Goal: Task Accomplishment & Management: Manage account settings

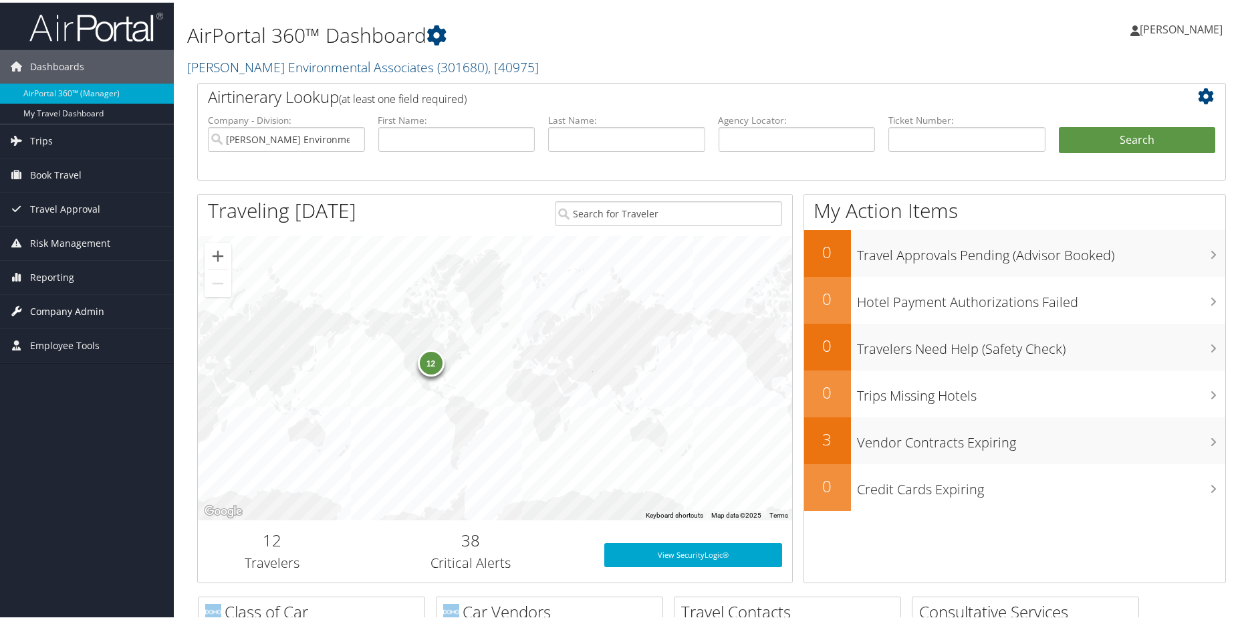
click at [70, 308] on span "Company Admin" at bounding box center [67, 308] width 74 height 33
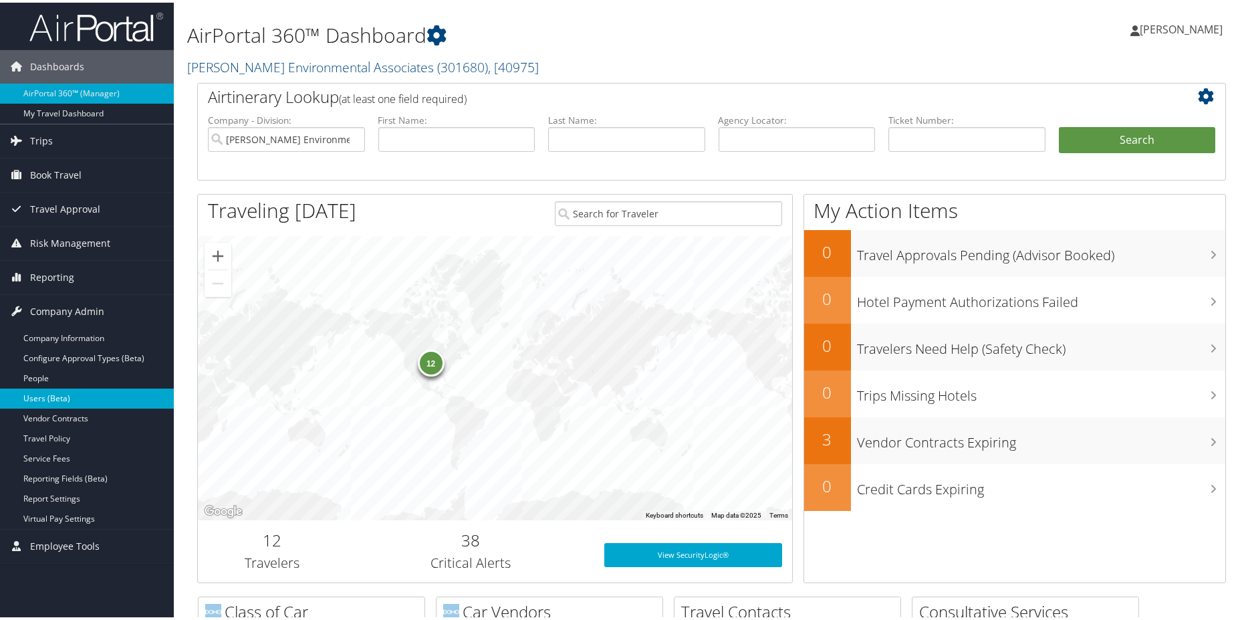
click at [53, 393] on link "Users (Beta)" at bounding box center [87, 396] width 174 height 20
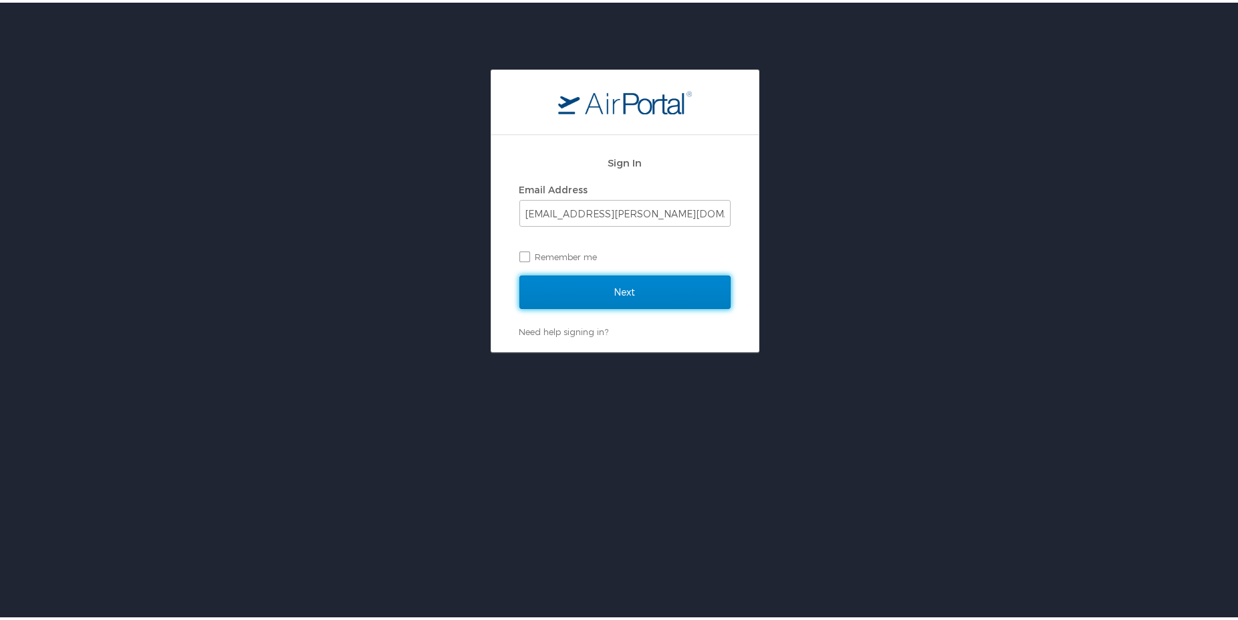
drag, startPoint x: 648, startPoint y: 285, endPoint x: 635, endPoint y: 296, distance: 16.2
click at [649, 285] on input "Next" at bounding box center [625, 289] width 211 height 33
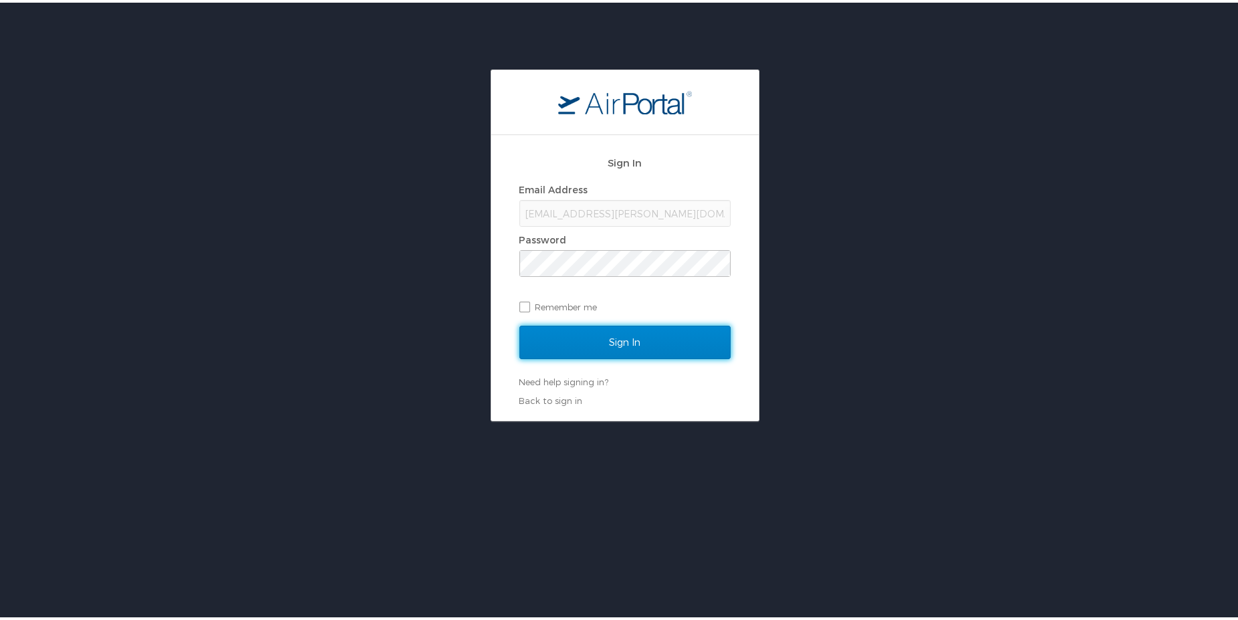
click at [596, 342] on input "Sign In" at bounding box center [625, 339] width 211 height 33
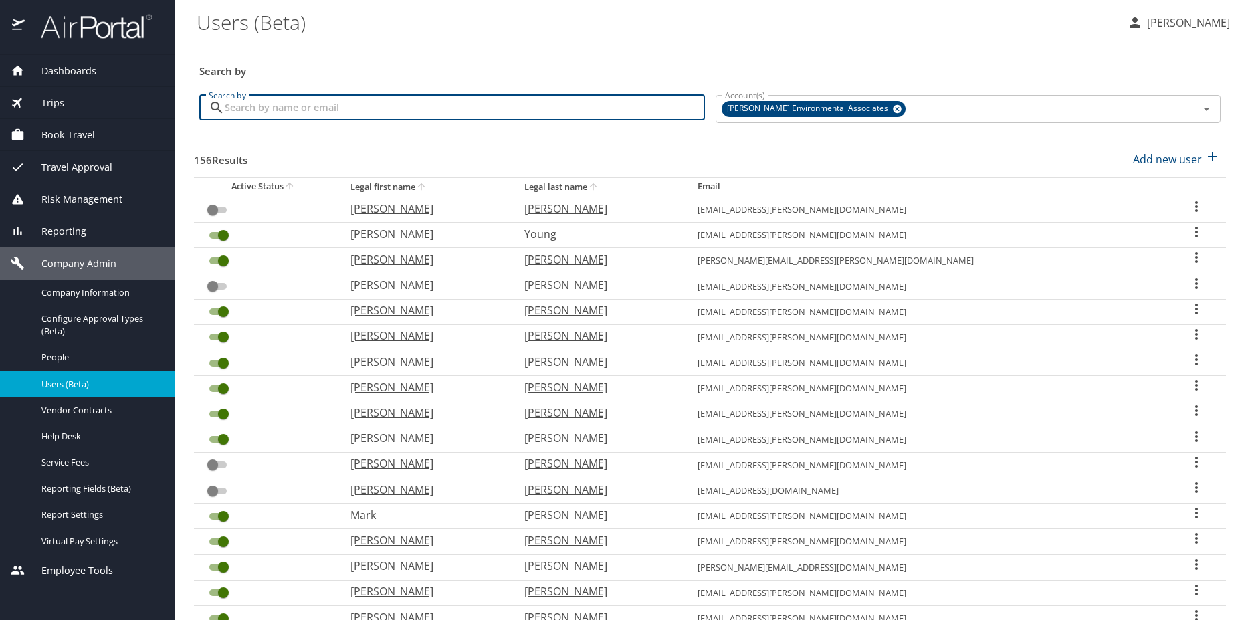
click at [360, 118] on input "Search by" at bounding box center [465, 107] width 480 height 25
type input "rowe"
checkbox input "true"
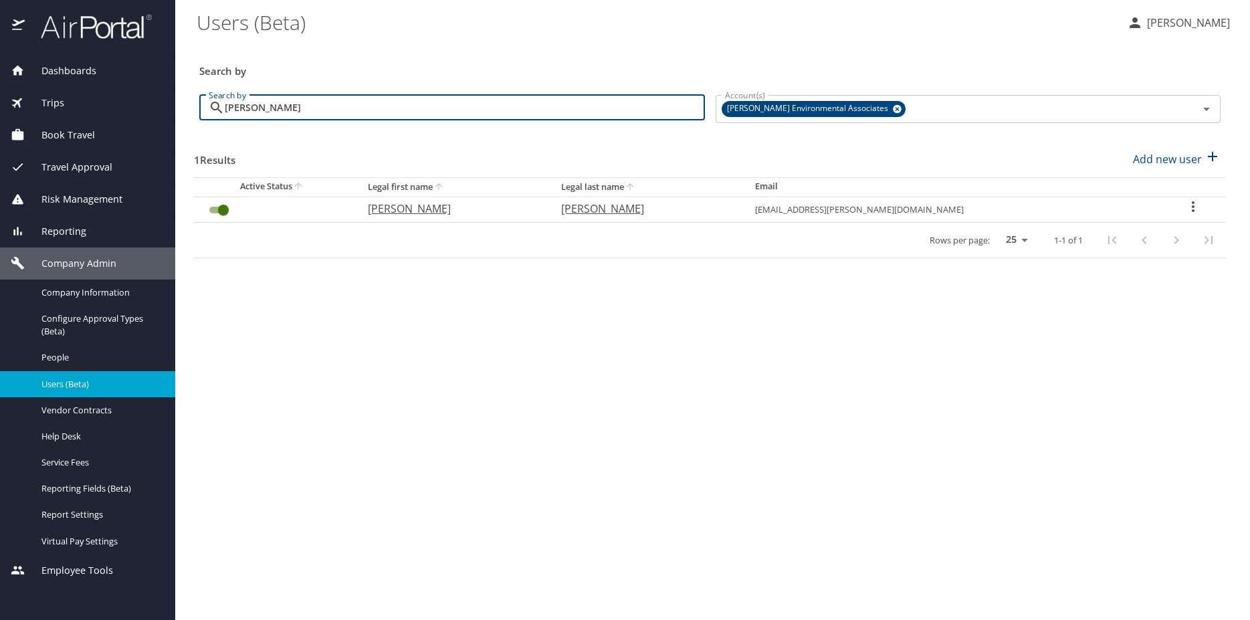
type input "rowe"
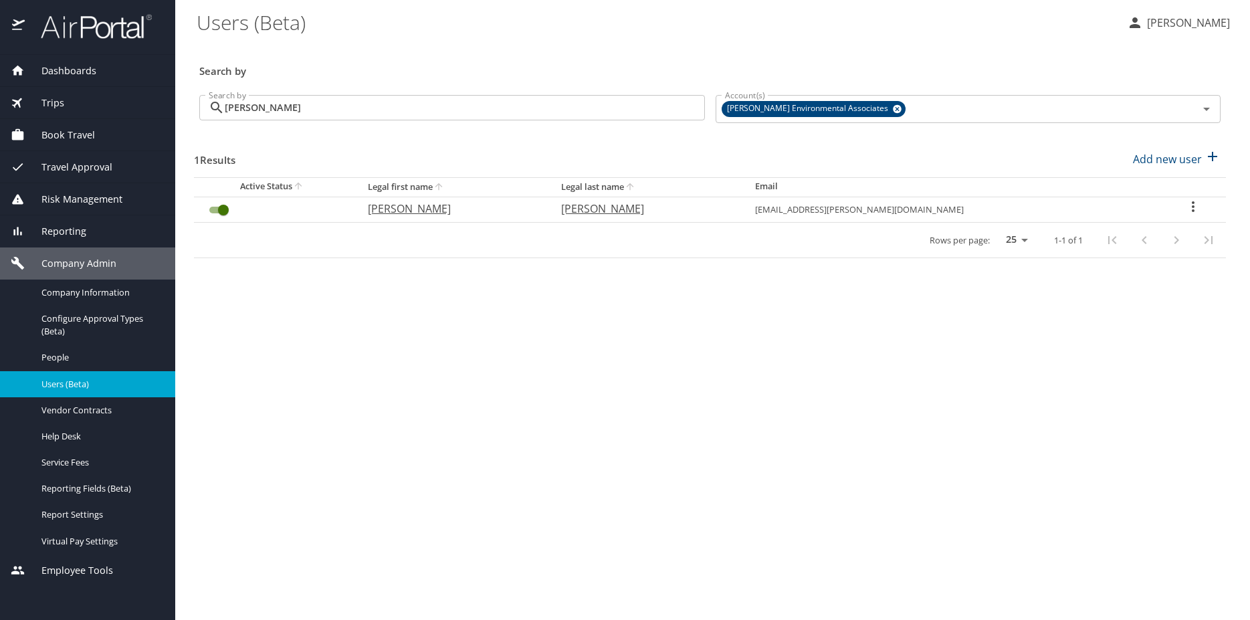
click at [1185, 207] on icon "User Search Table" at bounding box center [1193, 207] width 16 height 16
click at [1120, 213] on p "View profile" at bounding box center [1108, 209] width 59 height 16
select select "US"
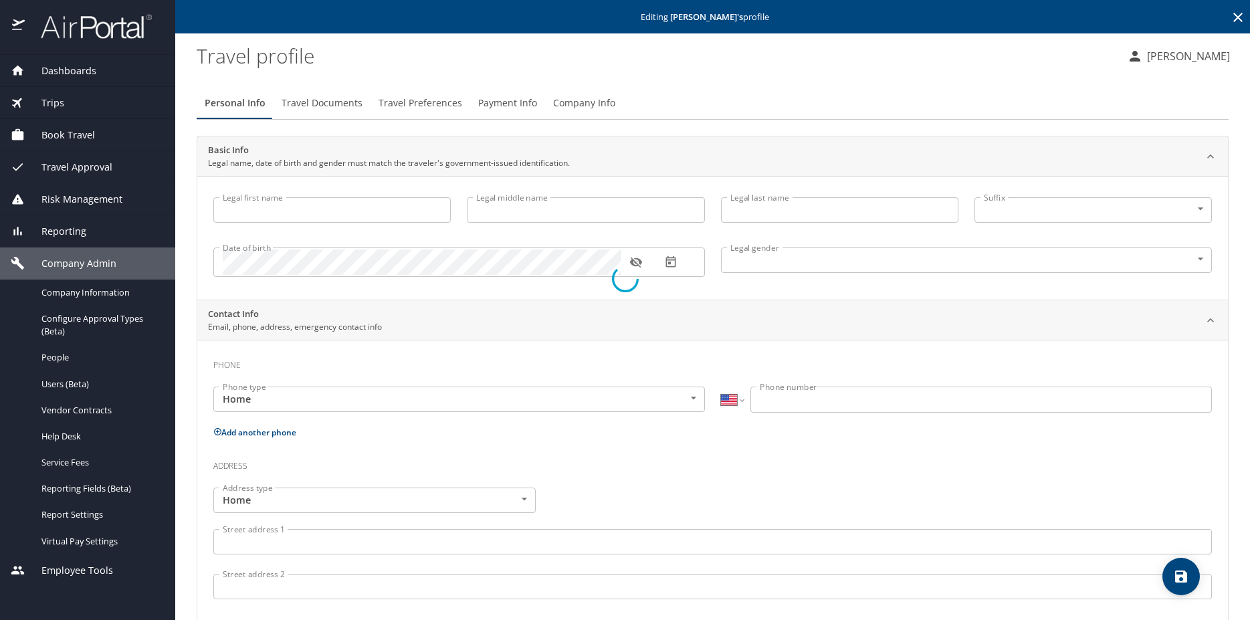
type input "Taylor"
type input "Allen"
type input "Rowe"
type input "Male"
type input "Nicole"
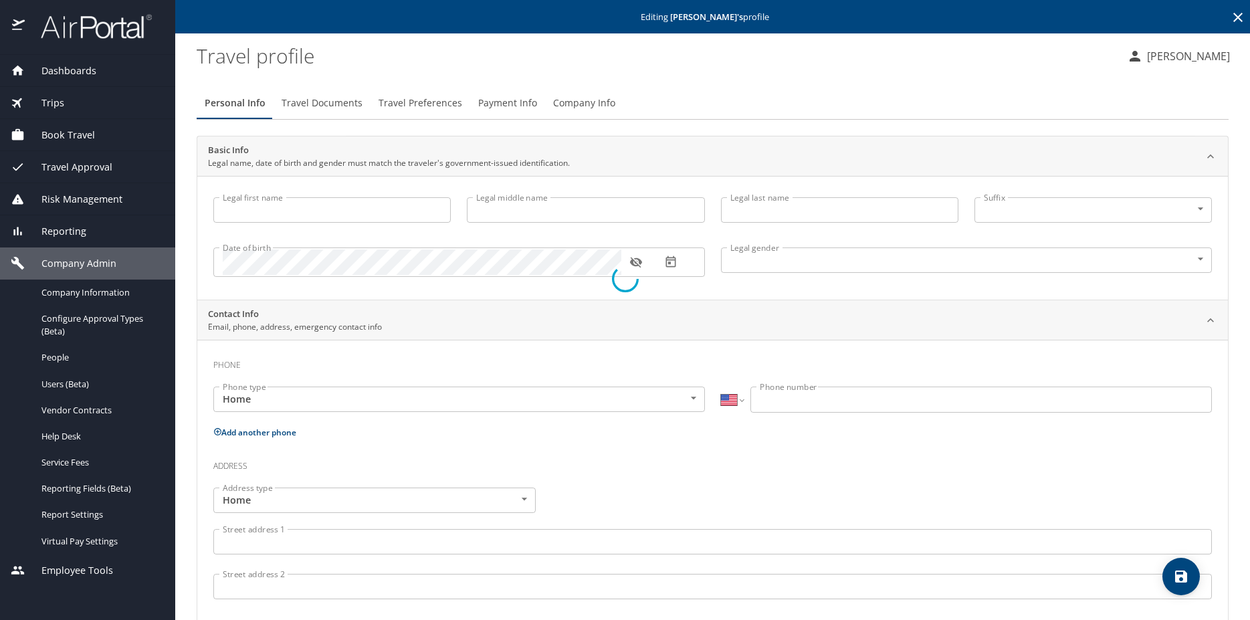
type input "Rowe"
type input "(303) 903-8689"
select select "US"
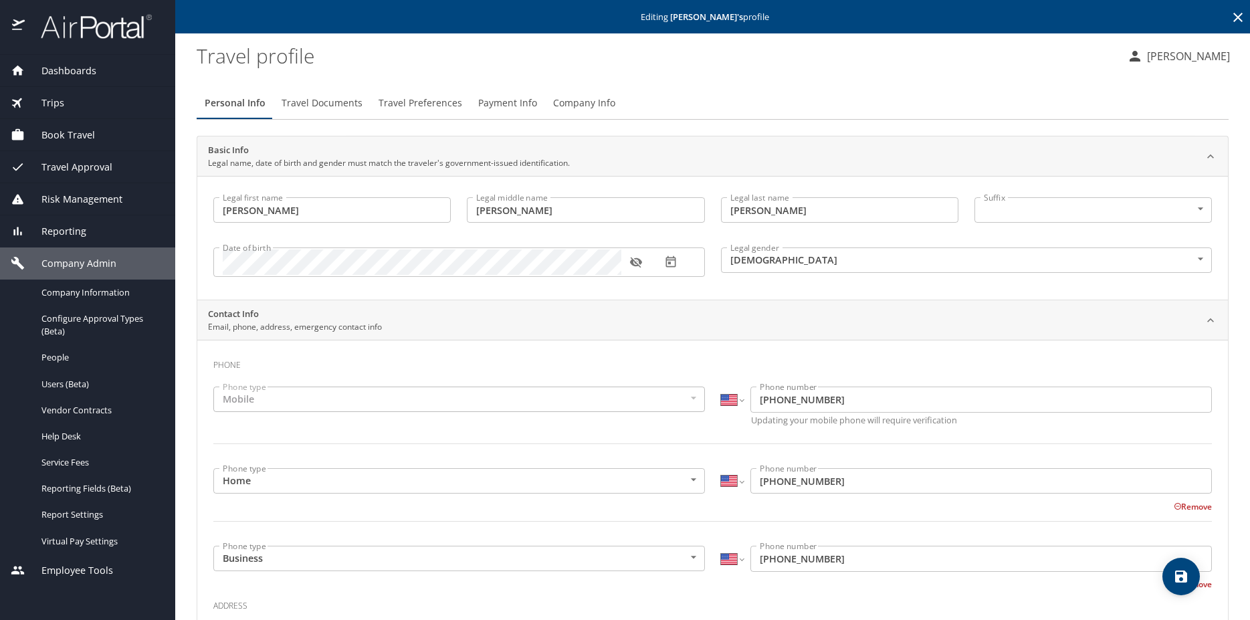
click at [806, 407] on input "(303) 524-2531" at bounding box center [980, 398] width 461 height 25
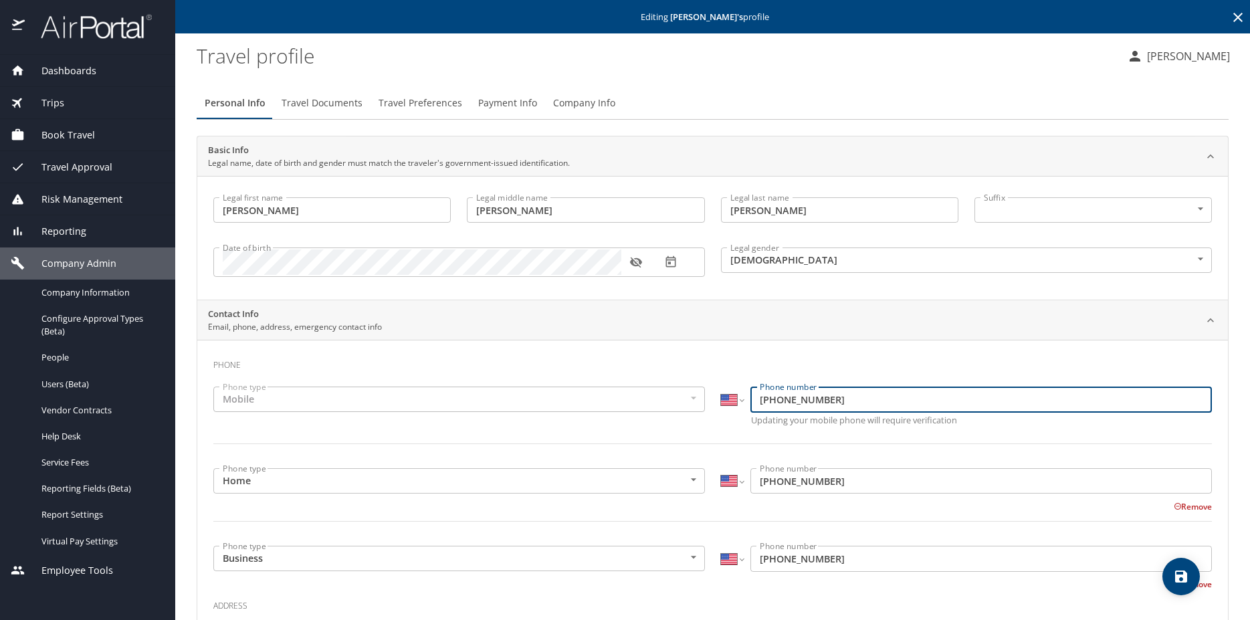
click at [806, 407] on input "(303) 524-2531" at bounding box center [980, 398] width 461 height 25
